Goal: Task Accomplishment & Management: Complete application form

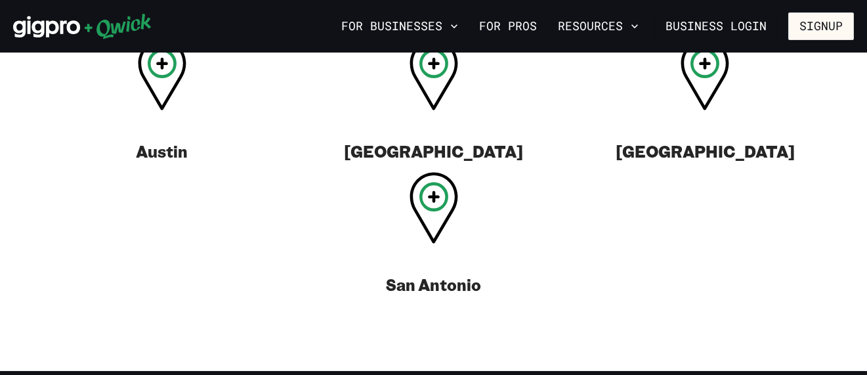
scroll to position [603, 0]
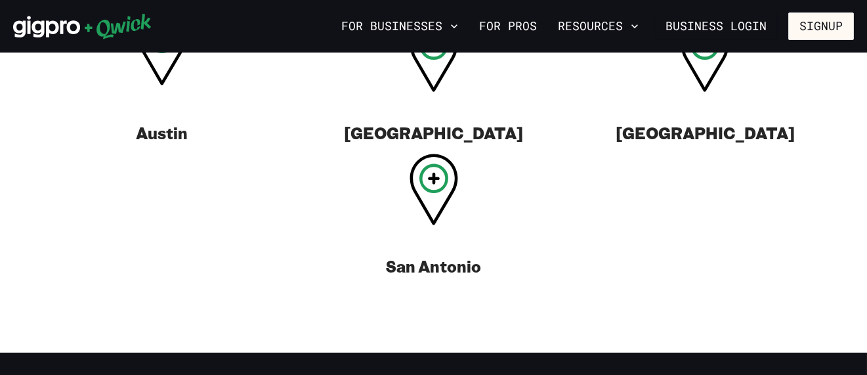
click at [161, 76] on icon at bounding box center [162, 50] width 49 height 72
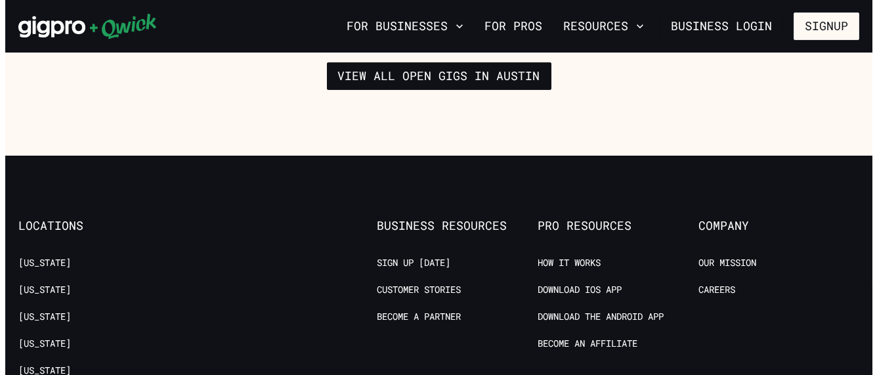
scroll to position [2172, 0]
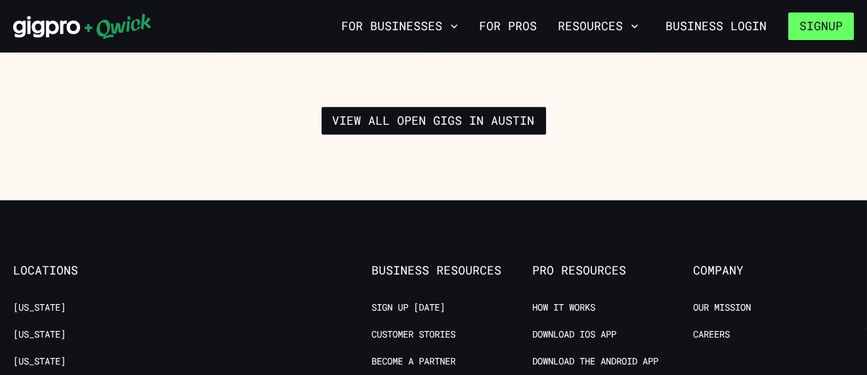
click at [811, 27] on button "Signup" at bounding box center [821, 26] width 66 height 28
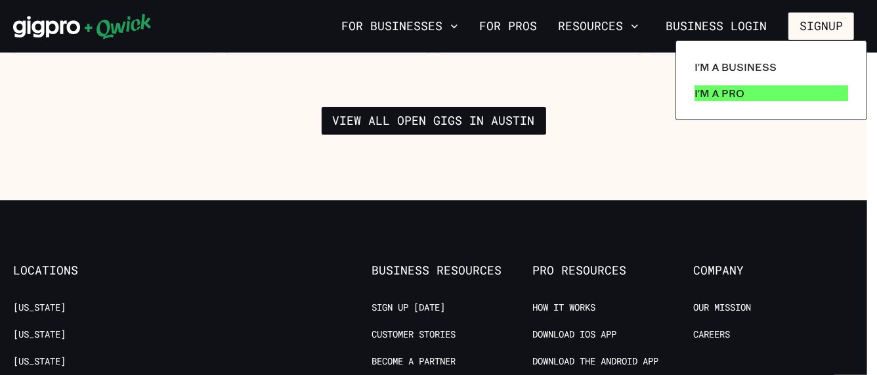
click at [743, 87] on link "I'm a Pro" at bounding box center [771, 93] width 164 height 26
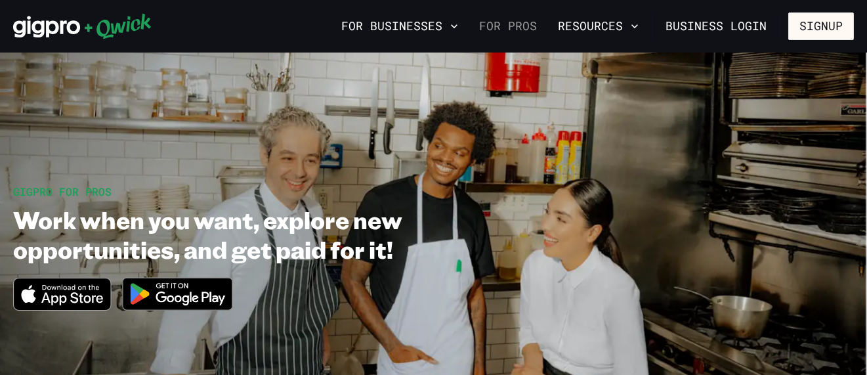
click at [498, 28] on link "For Pros" at bounding box center [508, 26] width 68 height 22
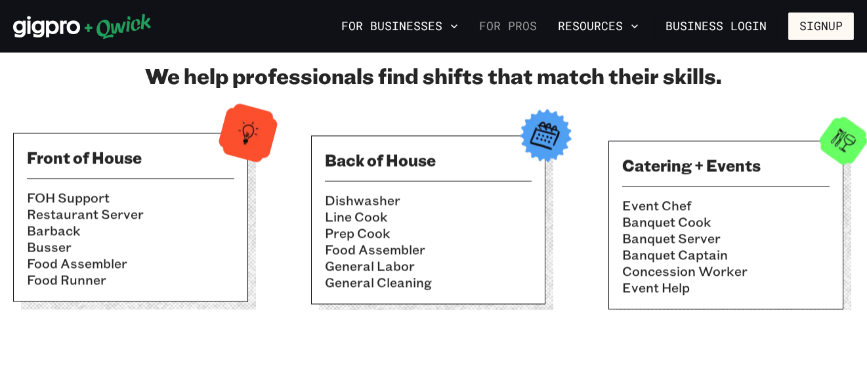
scroll to position [458, 0]
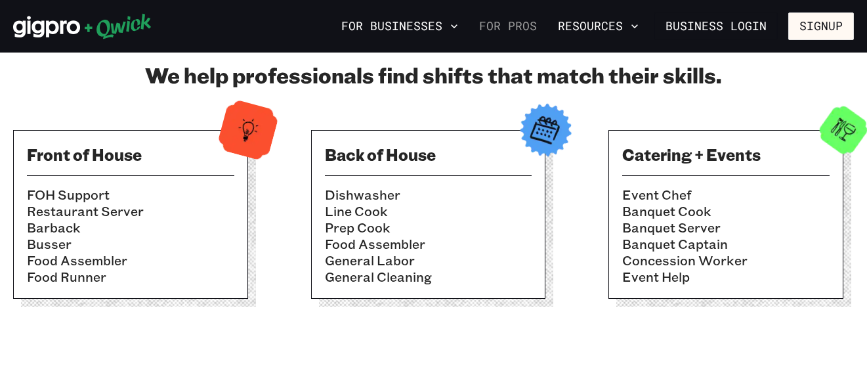
click at [498, 28] on link "For Pros" at bounding box center [508, 26] width 68 height 22
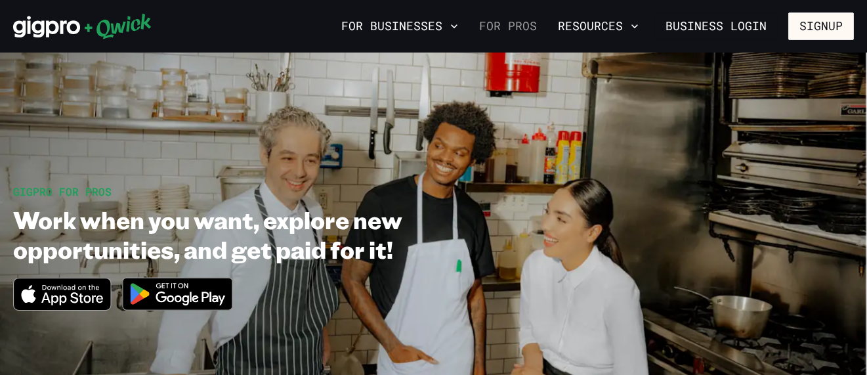
click at [498, 28] on link "For Pros" at bounding box center [508, 26] width 68 height 22
click at [93, 303] on icon "Download on the App Store" at bounding box center [62, 294] width 96 height 32
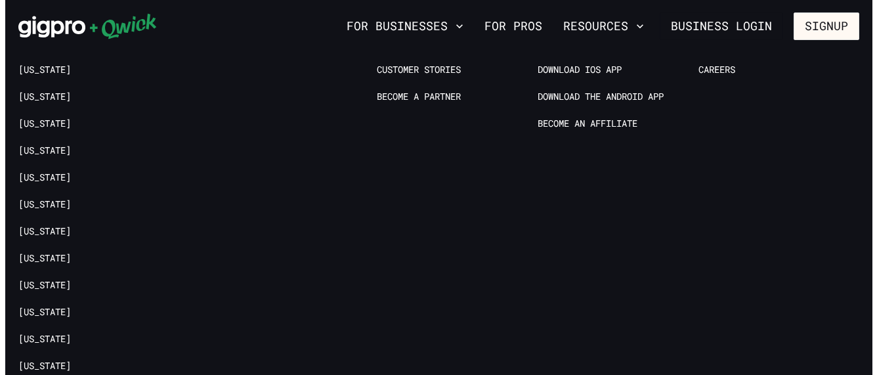
scroll to position [2687, 0]
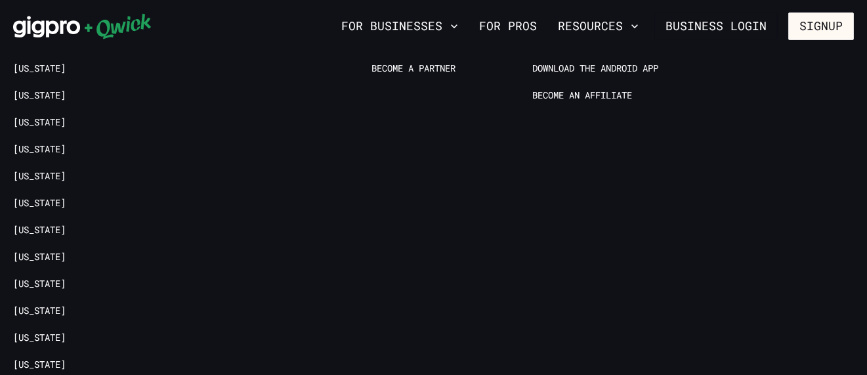
click at [811, 26] on button "Signup" at bounding box center [821, 26] width 66 height 28
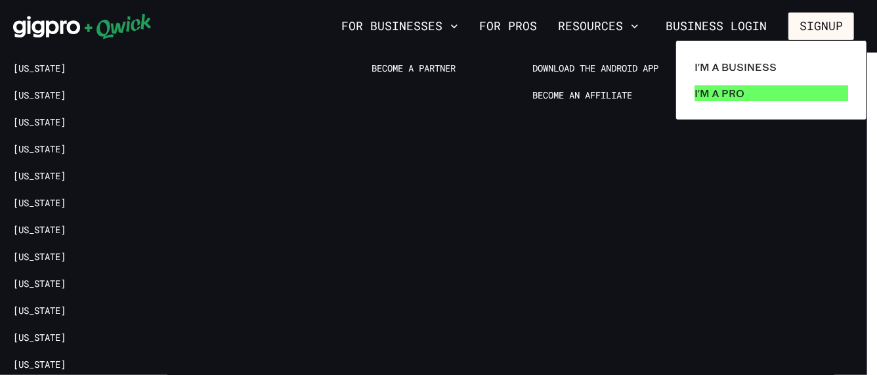
click at [698, 90] on p "I'm a Pro" at bounding box center [720, 93] width 50 height 16
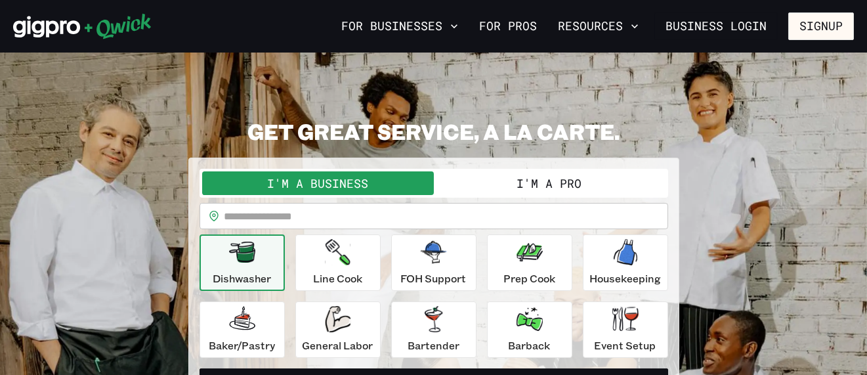
click at [584, 169] on div "I'm a Business I'm a Pro" at bounding box center [434, 183] width 469 height 29
click at [582, 179] on button "I'm a Pro" at bounding box center [550, 183] width 232 height 24
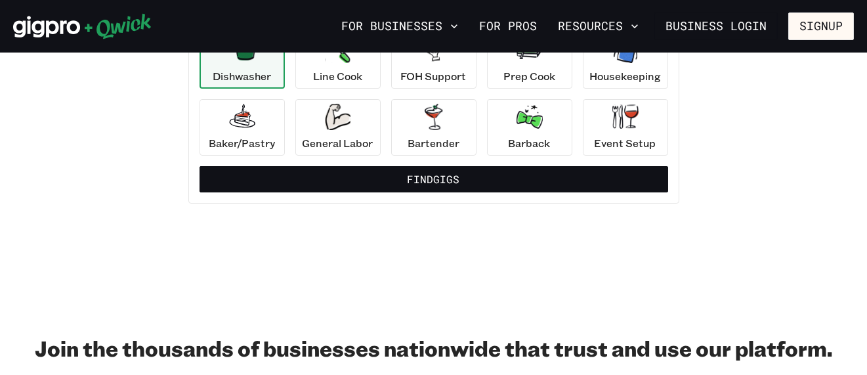
scroll to position [202, 0]
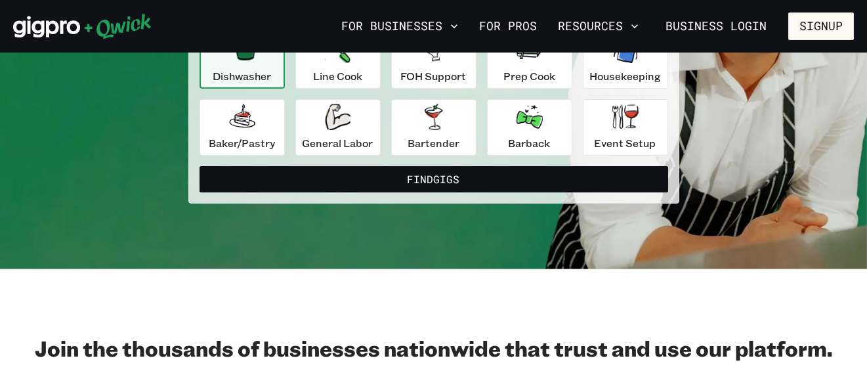
click at [582, 179] on button "Find Gigs" at bounding box center [434, 179] width 469 height 26
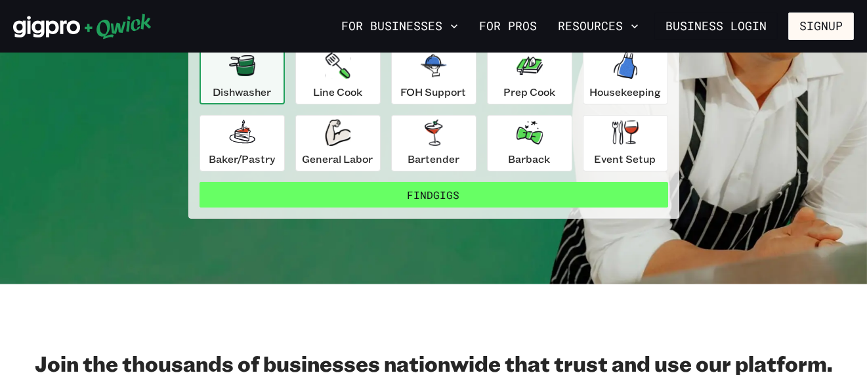
click at [454, 200] on button "Find Gigs" at bounding box center [434, 195] width 469 height 26
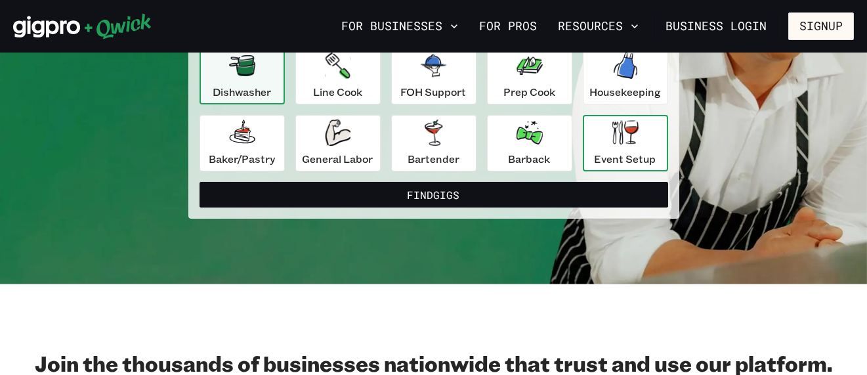
click at [624, 154] on p "Event Setup" at bounding box center [626, 159] width 62 height 16
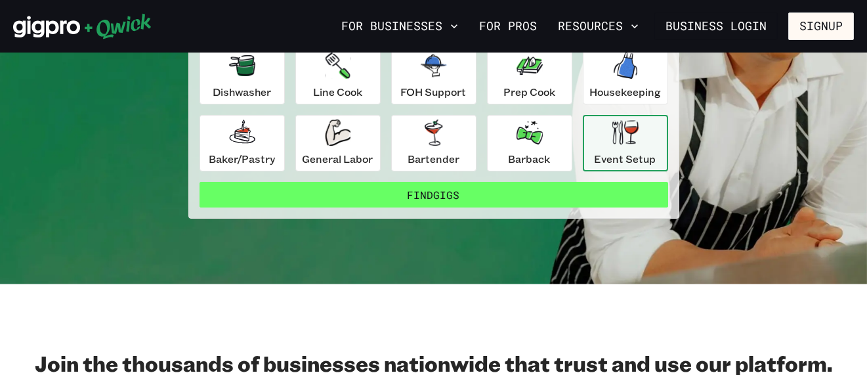
click at [522, 203] on button "Find Gigs" at bounding box center [434, 195] width 469 height 26
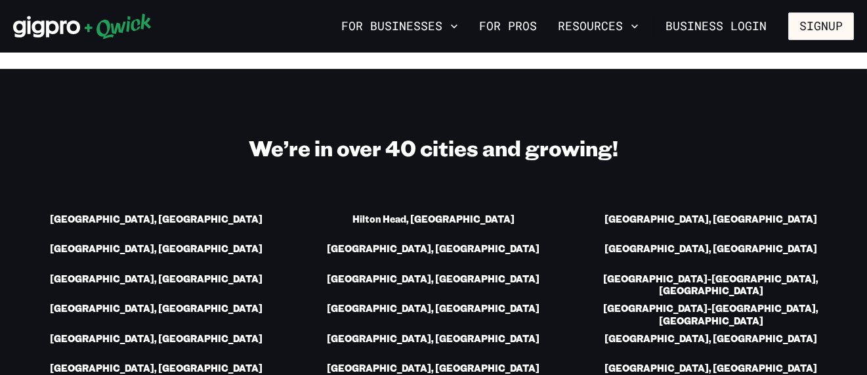
scroll to position [1783, 0]
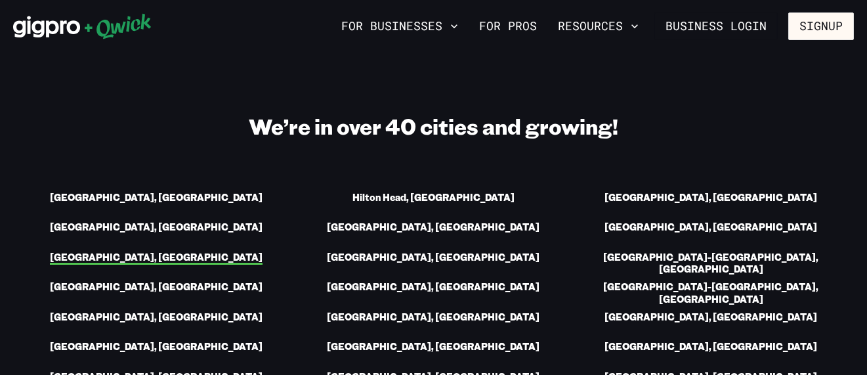
click at [158, 253] on link "Austin, TX" at bounding box center [156, 258] width 213 height 14
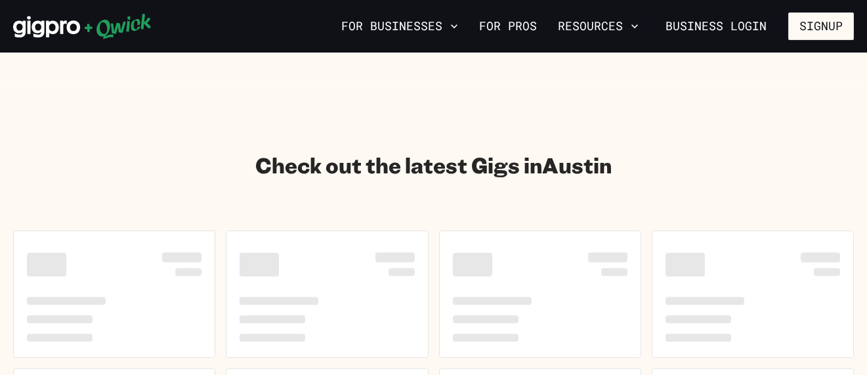
scroll to position [1746, 0]
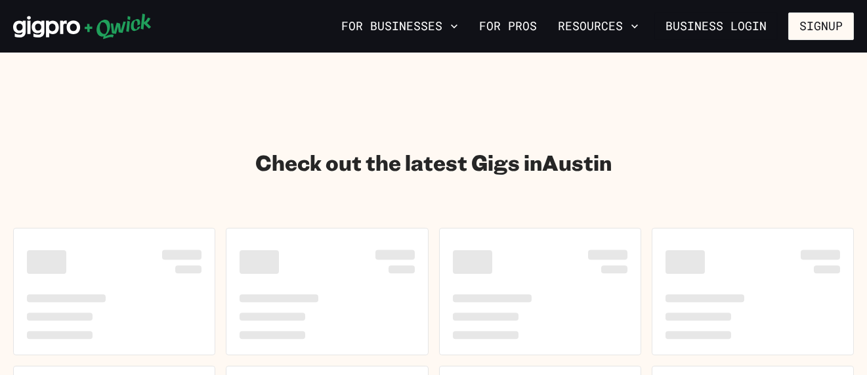
click at [124, 24] on icon at bounding box center [118, 27] width 66 height 26
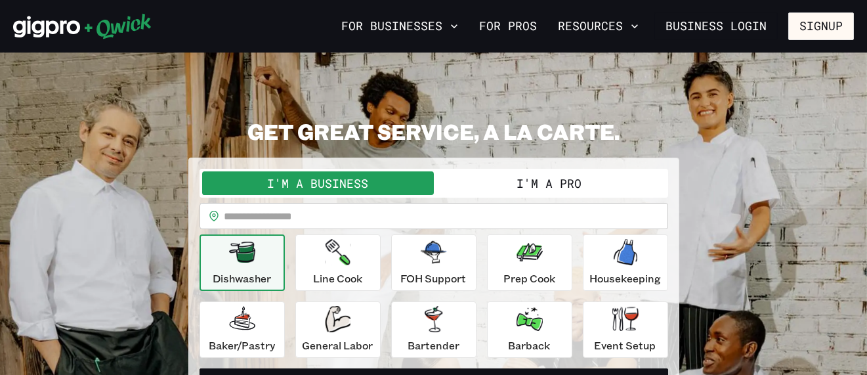
click at [481, 192] on button "I'm a Pro" at bounding box center [550, 183] width 232 height 24
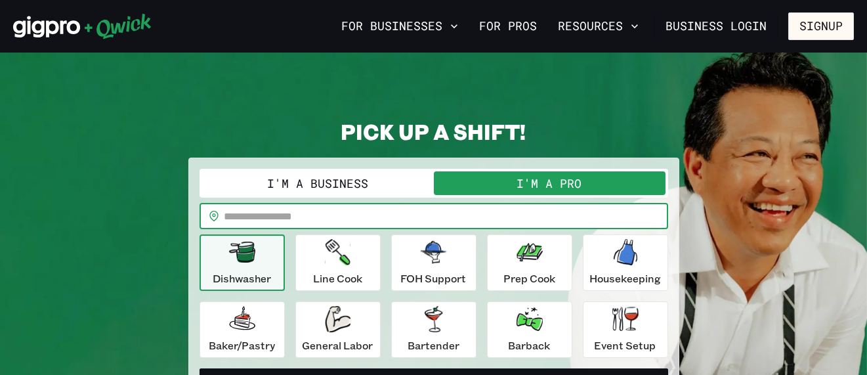
click at [366, 219] on input "text" at bounding box center [447, 216] width 444 height 26
type input "*****"
click at [200, 368] on button "Find Gigs" at bounding box center [434, 381] width 469 height 26
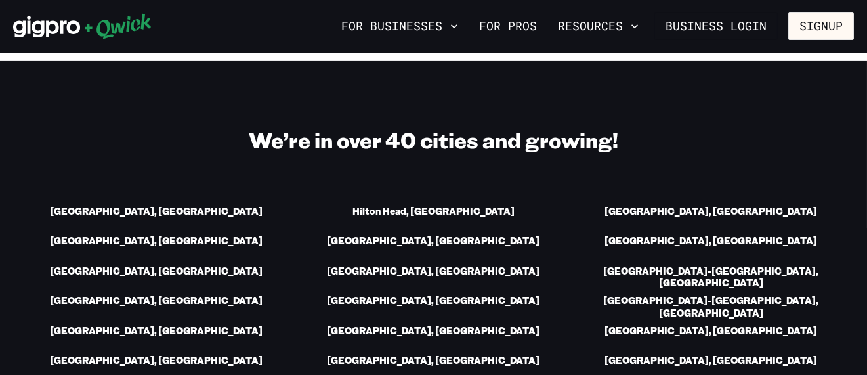
scroll to position [1775, 0]
